Goal: Find contact information: Find contact information

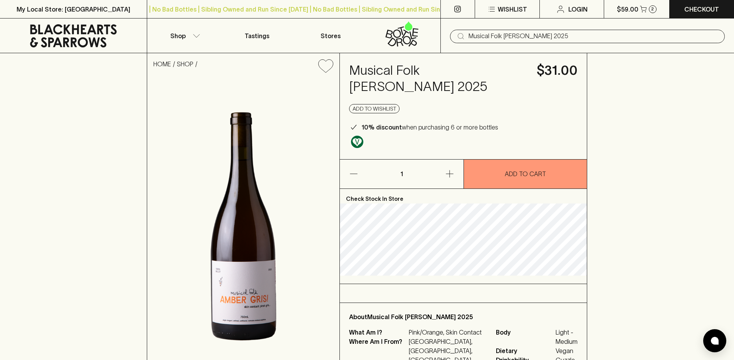
click at [71, 37] on icon at bounding box center [73, 35] width 135 height 23
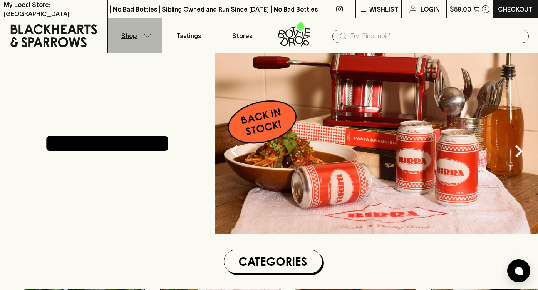
click at [127, 38] on p "Shop" at bounding box center [128, 35] width 15 height 9
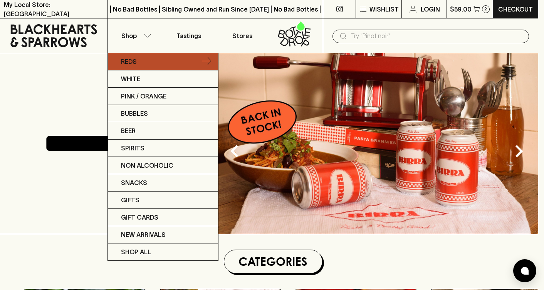
click at [142, 61] on link "Reds" at bounding box center [163, 61] width 110 height 17
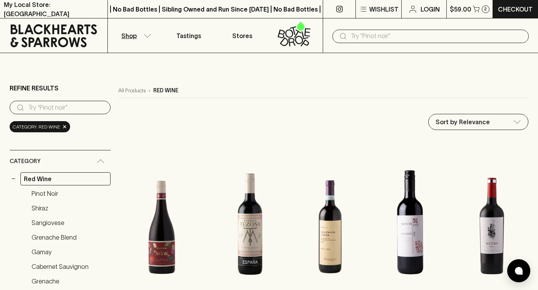
click at [76, 38] on icon at bounding box center [54, 35] width 96 height 23
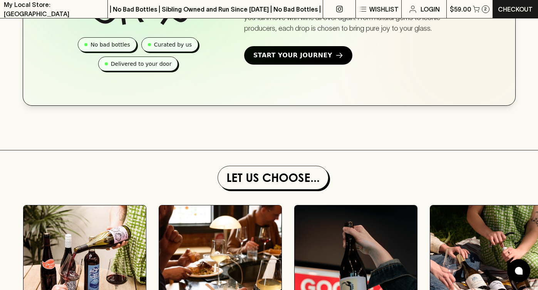
scroll to position [538, 0]
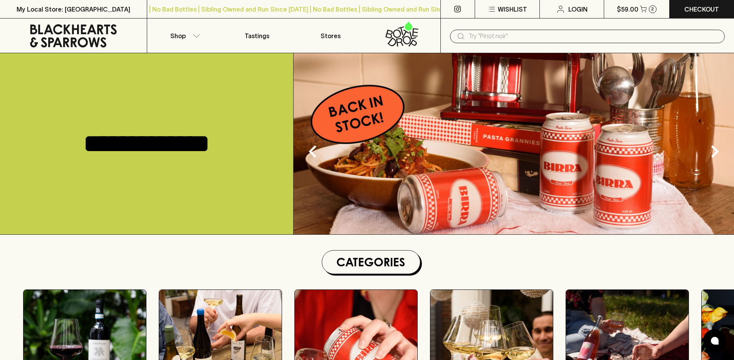
click at [476, 36] on input "text" at bounding box center [593, 36] width 250 height 12
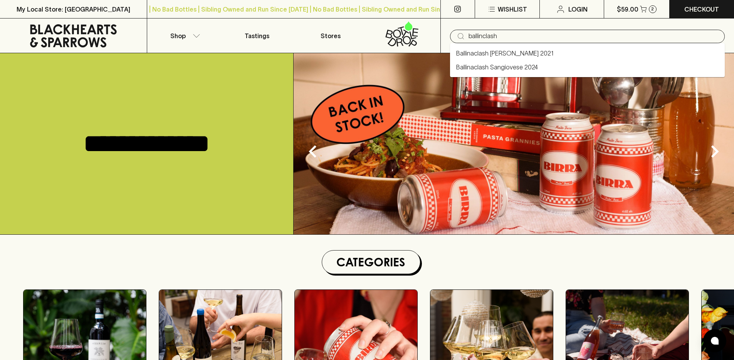
type input "ballinclash"
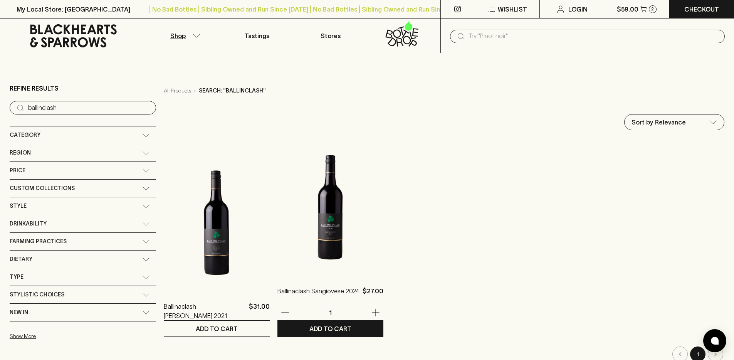
click at [297, 233] on img at bounding box center [330, 207] width 106 height 135
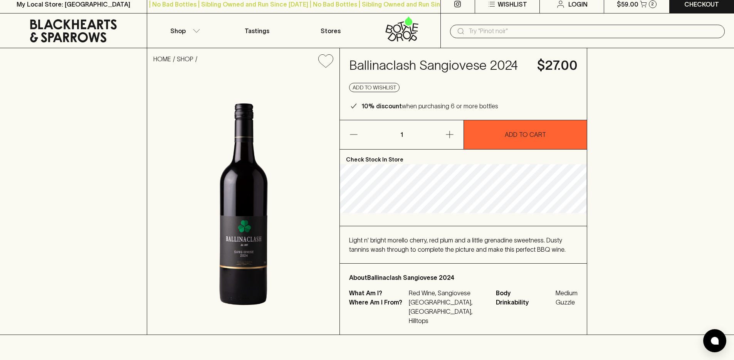
scroll to position [15, 0]
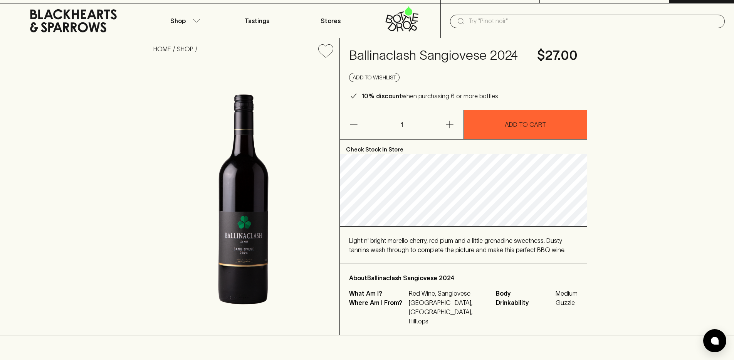
click at [383, 59] on h4 "Ballinaclash Sangiovese 2024" at bounding box center [438, 55] width 179 height 16
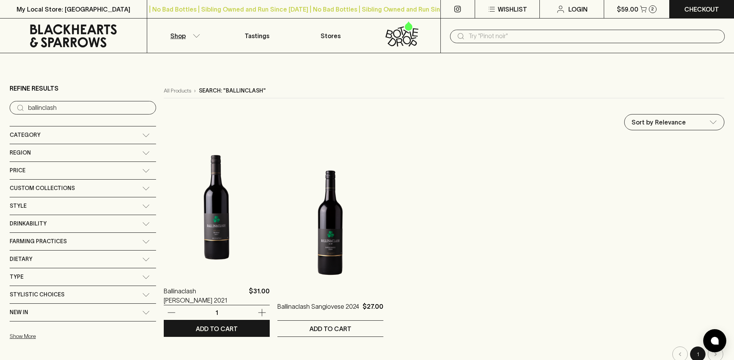
click at [197, 235] on img at bounding box center [217, 207] width 106 height 135
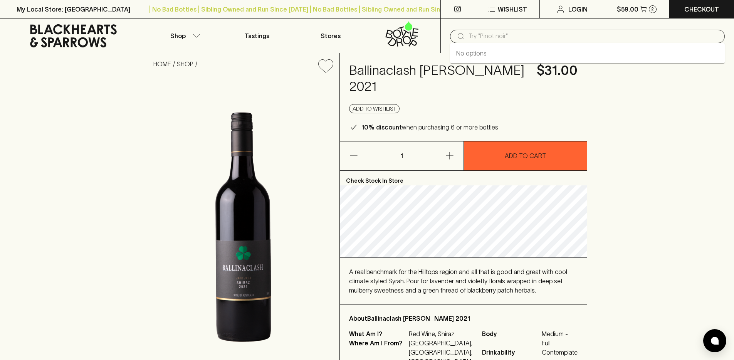
click at [494, 37] on input "text" at bounding box center [593, 36] width 250 height 12
paste input "22722"
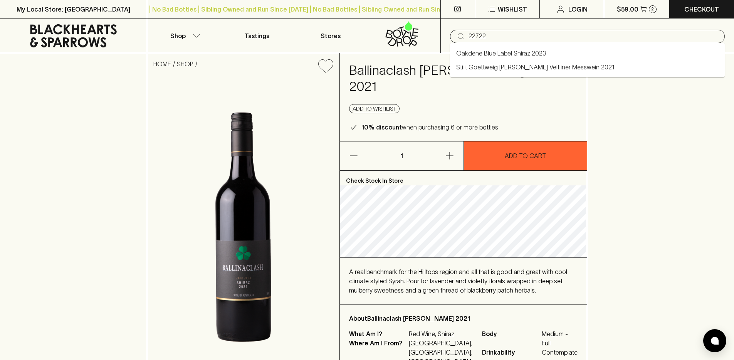
click at [498, 50] on link "Oakdene Blue Label Shiraz 2023" at bounding box center [501, 53] width 90 height 9
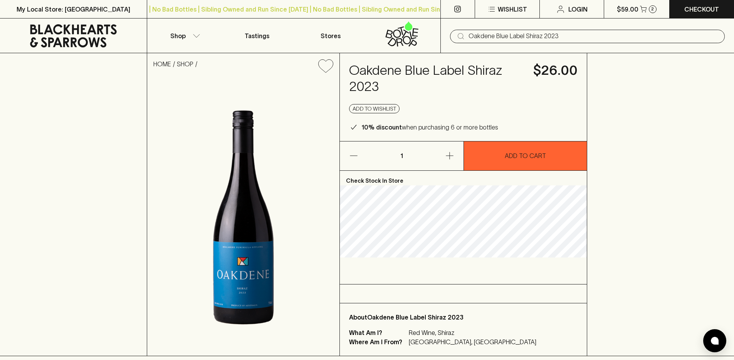
type input "Oakdene Blue Label Shiraz 2023"
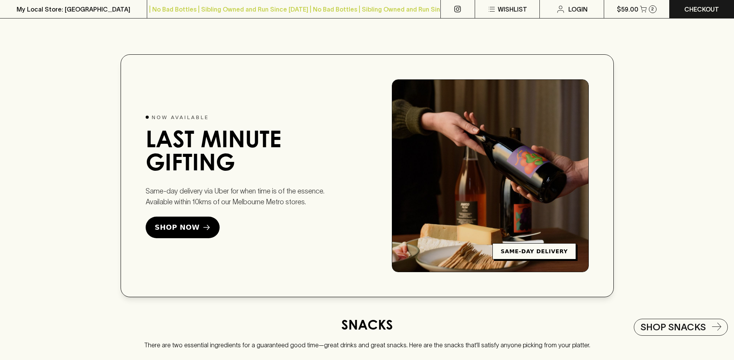
scroll to position [1902, 0]
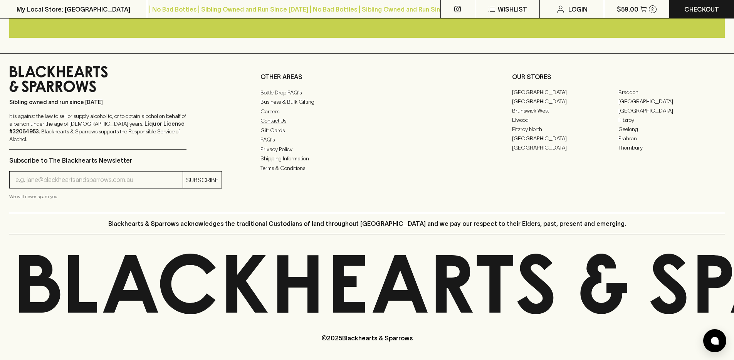
click at [280, 125] on link "Contact Us" at bounding box center [366, 120] width 213 height 9
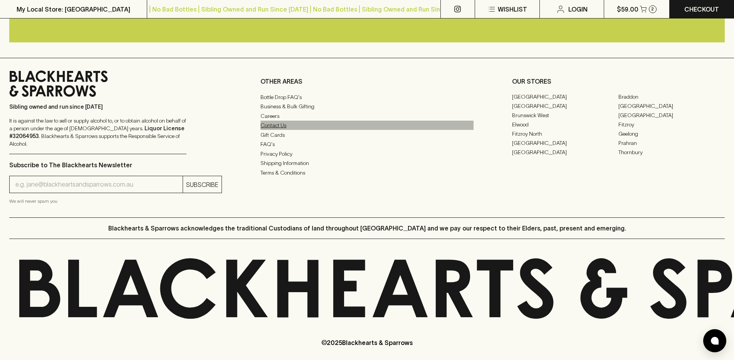
click at [271, 130] on link "Contact Us" at bounding box center [366, 125] width 213 height 9
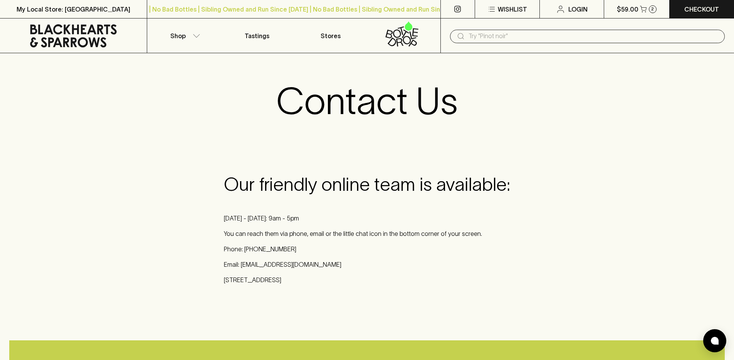
drag, startPoint x: 303, startPoint y: 256, endPoint x: 299, endPoint y: 254, distance: 4.7
click at [303, 256] on div "Our friendly online team is available: [DATE] - [DATE]: 9am - 5pm You can reach…" at bounding box center [367, 228] width 286 height 111
drag, startPoint x: 293, startPoint y: 251, endPoint x: 243, endPoint y: 249, distance: 49.8
click at [243, 249] on p "Phone: [PHONE_NUMBER]" at bounding box center [367, 248] width 286 height 9
copy p "[PHONE_NUMBER]"
